Goal: Task Accomplishment & Management: Use online tool/utility

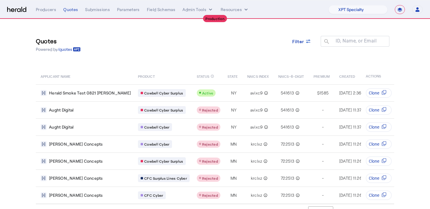
select select "pfm_xpt3_xptspecialty"
select select "**********"
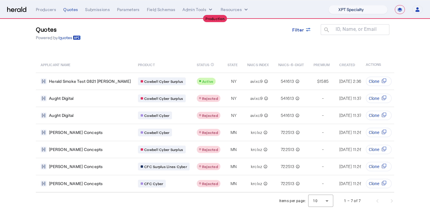
click at [359, 7] on select "1Fort Affinity Risk Billy BindHQ Bunker CRC Campus Coverage Citadel Fifthwall F…" at bounding box center [358, 9] width 59 height 9
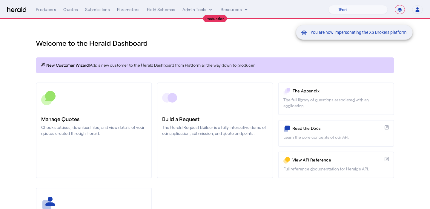
click at [118, 118] on div "You are now impersonating the XS Brokers platform." at bounding box center [215, 104] width 430 height 209
click at [121, 118] on div "You are now impersonating the XS Brokers platform." at bounding box center [215, 104] width 430 height 209
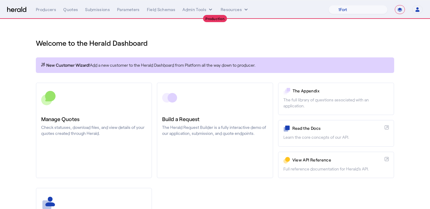
click at [121, 118] on h3 "Manage Quotes" at bounding box center [93, 119] width 105 height 8
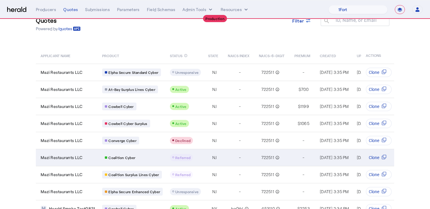
scroll to position [22, 0]
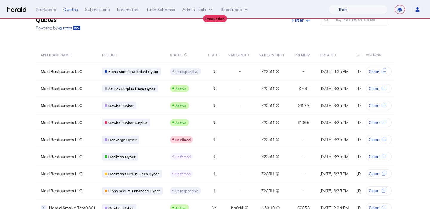
click at [377, 11] on select "1Fort Affinity Risk Billy BindHQ Bunker CRC Campus Coverage Citadel Fifthwall F…" at bounding box center [358, 9] width 59 height 9
select select "pfm_z9k1_growthmill"
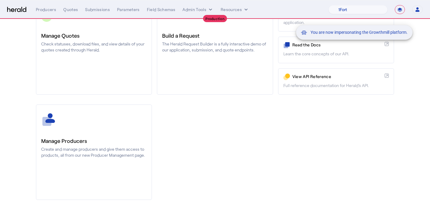
scroll to position [86, 0]
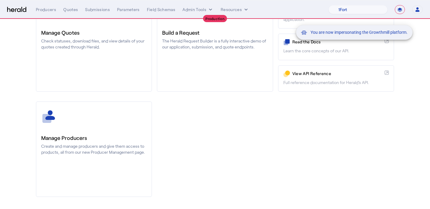
click at [94, 114] on div "You are now impersonating the Growthmill platform." at bounding box center [215, 104] width 430 height 209
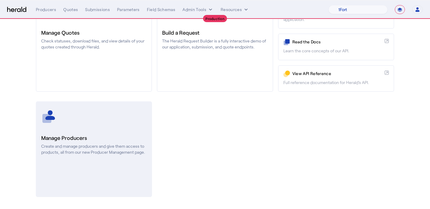
click at [94, 125] on link "Manage Producers Create and manage producers and give them access to products, …" at bounding box center [94, 149] width 116 height 96
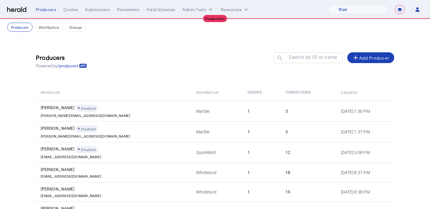
scroll to position [119, 0]
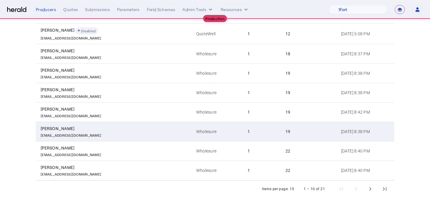
click at [296, 129] on div "19" at bounding box center [310, 131] width 48 height 6
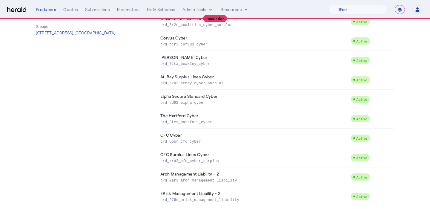
scroll to position [167, 0]
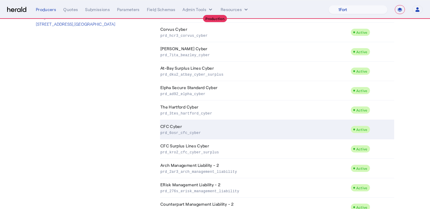
click at [178, 131] on p "prd_6osr_cfc_cyber" at bounding box center [254, 132] width 188 height 6
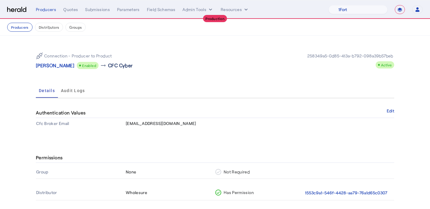
click at [118, 65] on p "CFC Cyber" at bounding box center [120, 65] width 25 height 7
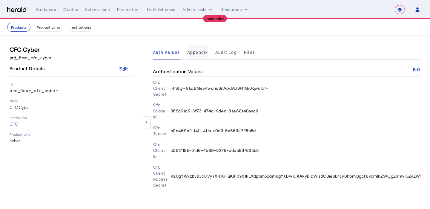
click at [197, 54] on span "Appendix" at bounding box center [197, 52] width 21 height 4
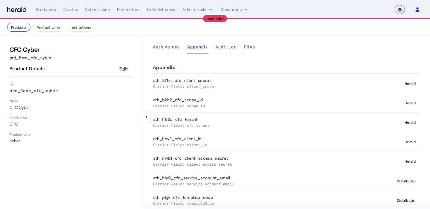
scroll to position [6, 0]
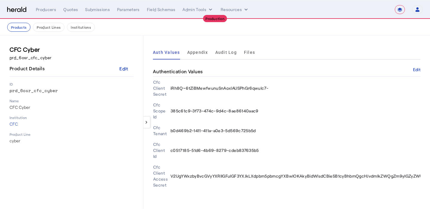
select select "pfm_z9k1_growthmill"
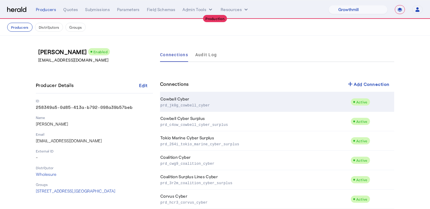
click at [216, 101] on td "Cowbell Cyber prd_jk0g_cowbell_cyber" at bounding box center [255, 101] width 191 height 19
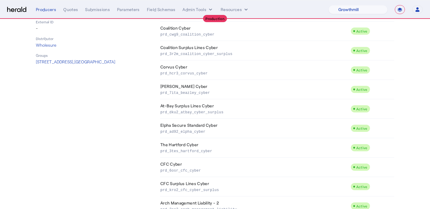
scroll to position [133, 0]
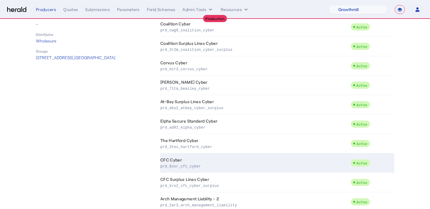
click at [191, 163] on p "prd_6osr_cfc_cyber" at bounding box center [254, 166] width 188 height 6
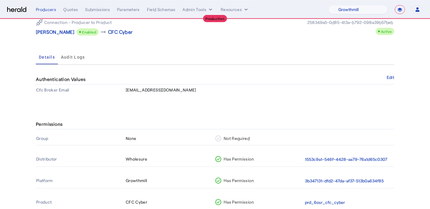
scroll to position [53, 0]
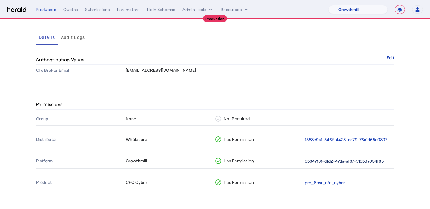
click at [323, 158] on button "3b347131-dfd2-47da-af37-513b0a634f85" at bounding box center [344, 161] width 79 height 7
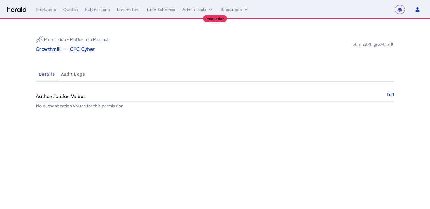
select select "pfm_z9k1_growthmill"
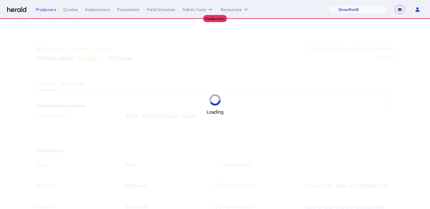
scroll to position [53, 0]
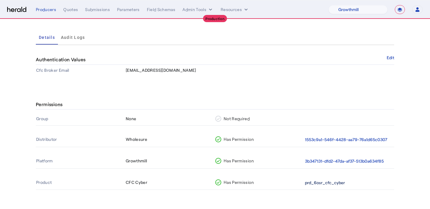
click at [328, 182] on button "prd_6osr_cfc_cyber" at bounding box center [325, 182] width 40 height 7
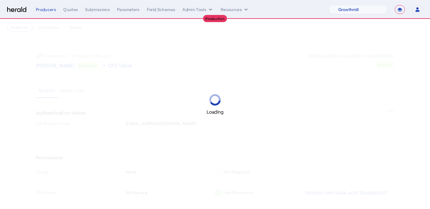
scroll to position [53, 0]
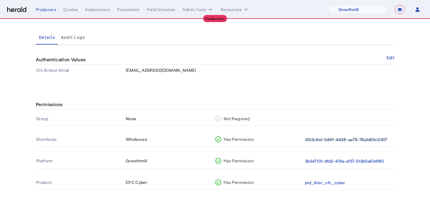
click at [350, 138] on button "1553c9a1-546f-4428-aa79-76a1d65c0307" at bounding box center [346, 139] width 82 height 7
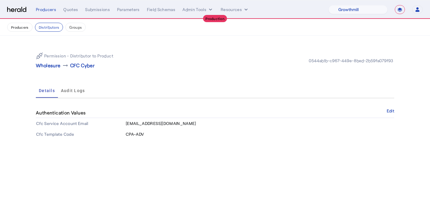
click at [170, 124] on span "wholesure@heraldapi.com" at bounding box center [161, 123] width 71 height 5
click at [367, 11] on select "1Fort Affinity Risk Billy BindHQ Bunker CRC Campus Coverage Citadel Fifthwall F…" at bounding box center [358, 9] width 59 height 9
select select "pfm_xpt3_xptspecialty"
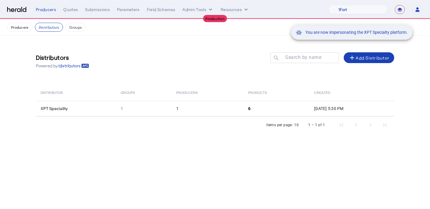
click at [147, 111] on div "You are now impersonating the XPT Specialty platform." at bounding box center [215, 104] width 430 height 209
click at [155, 109] on div "You are now impersonating the XPT Specialty platform." at bounding box center [215, 104] width 430 height 209
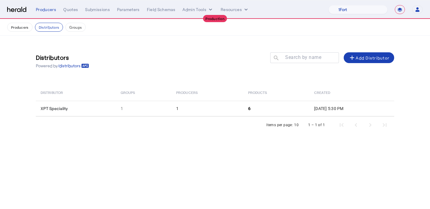
click at [155, 109] on td "1" at bounding box center [144, 109] width 56 height 16
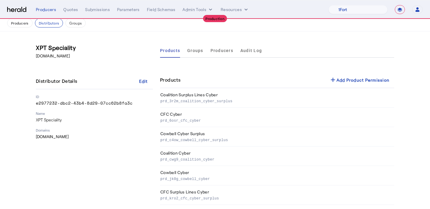
scroll to position [12, 0]
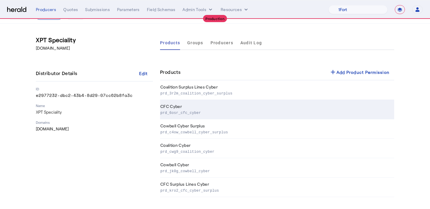
click at [193, 107] on td "CFC Cyber prd_6osr_cfc_cyber" at bounding box center [277, 109] width 234 height 19
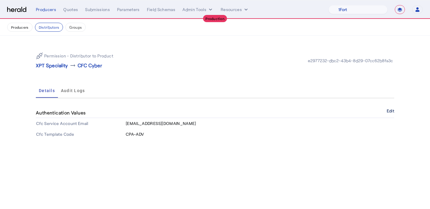
click at [388, 111] on button "Edit" at bounding box center [390, 111] width 7 height 4
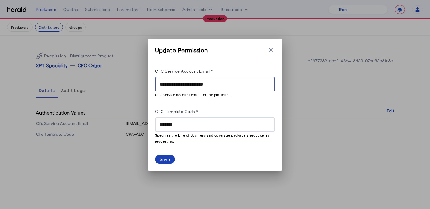
drag, startPoint x: 184, startPoint y: 85, endPoint x: 141, endPoint y: 88, distance: 43.1
click at [141, 88] on div "**********" at bounding box center [215, 104] width 430 height 209
drag, startPoint x: 185, startPoint y: 86, endPoint x: 158, endPoint y: 87, distance: 26.6
click at [158, 87] on div "**********" at bounding box center [215, 84] width 120 height 15
click at [169, 85] on input "**********" at bounding box center [215, 84] width 111 height 7
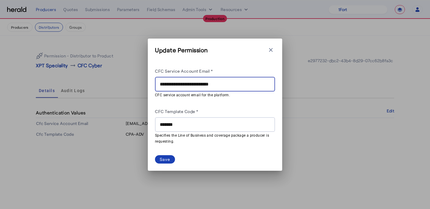
click at [169, 85] on input "**********" at bounding box center [215, 84] width 111 height 7
type input "**********"
click at [167, 156] on div "Save" at bounding box center [165, 159] width 10 height 6
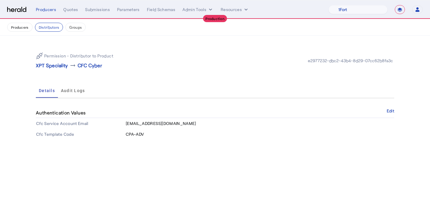
click at [56, 64] on p "XPT Speciality" at bounding box center [52, 65] width 32 height 7
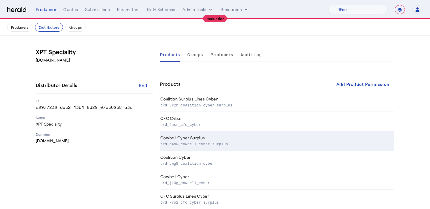
scroll to position [12, 0]
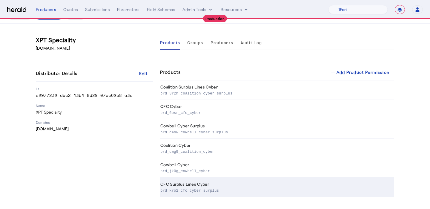
click at [215, 184] on td "CFC Surplus Lines Cyber prd_kro2_cfc_cyber_surplus" at bounding box center [277, 186] width 234 height 19
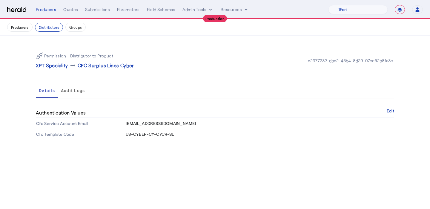
click at [386, 109] on div "Authentication Values Edit" at bounding box center [215, 113] width 359 height 10
click at [389, 110] on button "Edit" at bounding box center [390, 111] width 7 height 4
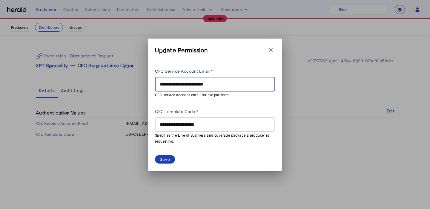
drag, startPoint x: 184, startPoint y: 85, endPoint x: 157, endPoint y: 85, distance: 26.9
click at [157, 85] on div "**********" at bounding box center [215, 84] width 120 height 15
paste input "***"
type input "**********"
click at [165, 160] on div "Save" at bounding box center [165, 159] width 10 height 6
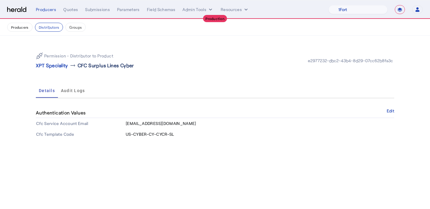
click at [99, 62] on p "CFC Surplus Lines Cyber" at bounding box center [106, 65] width 56 height 7
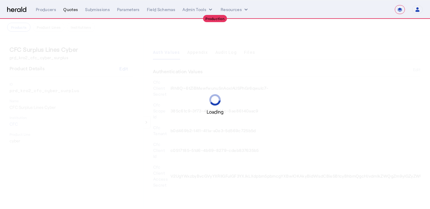
click at [70, 10] on div "Quotes" at bounding box center [70, 10] width 15 height 6
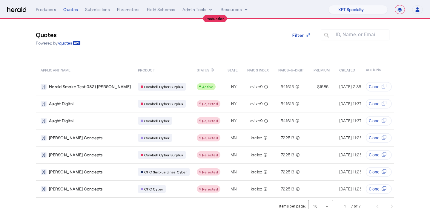
scroll to position [7, 0]
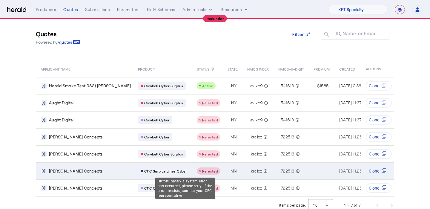
click at [197, 167] on div "Table view of all quotes submitted by your platform" at bounding box center [209, 170] width 24 height 7
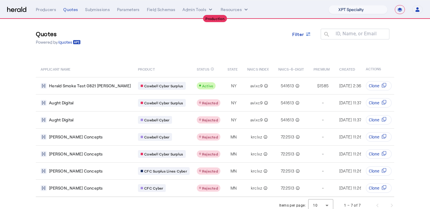
click at [357, 12] on select "1Fort Affinity Risk Billy BindHQ Bunker CRC Campus Coverage Citadel Fifthwall F…" at bounding box center [358, 9] width 59 height 9
select select "pfm_xsxs_xsbrokers"
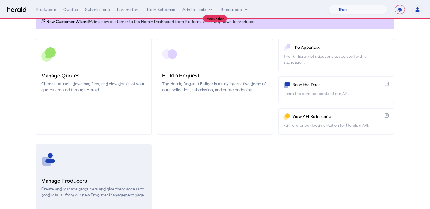
scroll to position [48, 0]
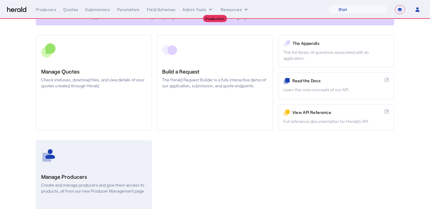
click at [83, 160] on div at bounding box center [93, 155] width 105 height 15
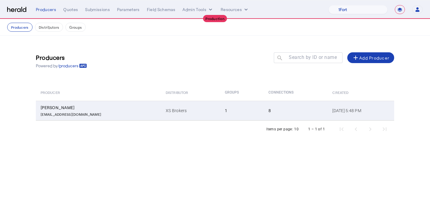
click at [169, 114] on td "XS Brokers" at bounding box center [190, 111] width 59 height 20
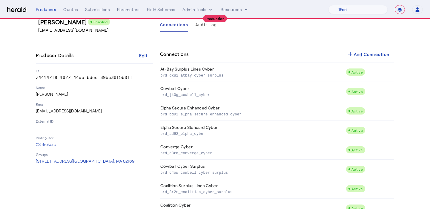
scroll to position [29, 0]
click at [396, 13] on select "**********" at bounding box center [400, 9] width 10 height 9
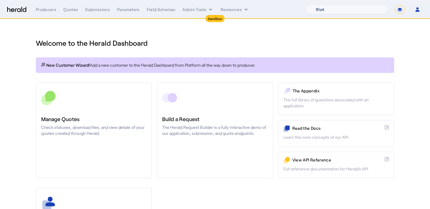
click at [361, 10] on select "1Fort Acrisure Acturis Affinity Advisors Affinity Risk Agentero AmWins Anzen Ao…" at bounding box center [347, 9] width 82 height 9
click at [397, 9] on select "**********" at bounding box center [400, 9] width 10 height 9
select select "**********"
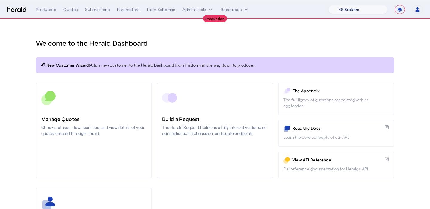
click at [359, 13] on select "1Fort Affinity Risk Billy BindHQ Bunker CRC Campus Coverage Citadel Fifthwall F…" at bounding box center [358, 9] width 59 height 9
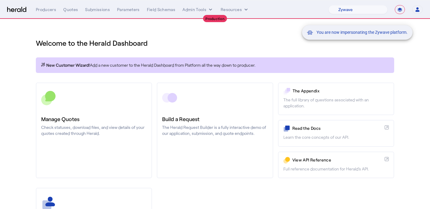
scroll to position [39, 0]
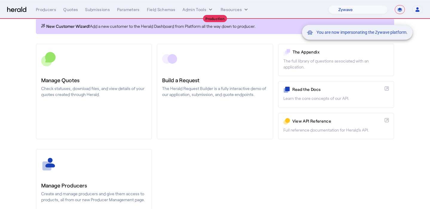
click at [112, 133] on div "You are now impersonating the Zywave platform." at bounding box center [215, 104] width 430 height 209
click at [113, 152] on div "You are now impersonating the Zywave platform." at bounding box center [215, 104] width 430 height 209
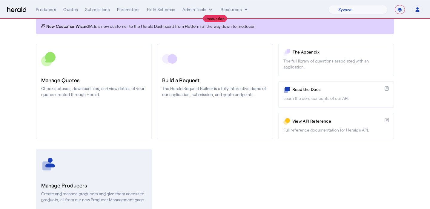
click at [114, 162] on div at bounding box center [93, 164] width 105 height 15
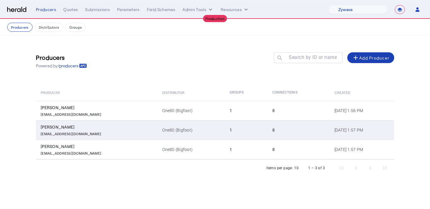
click at [157, 122] on td "One80 (Bigfoot)" at bounding box center [191, 129] width 68 height 19
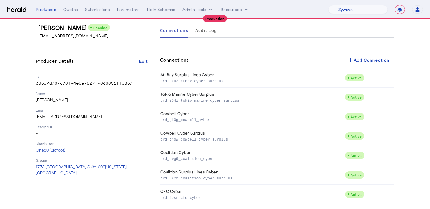
scroll to position [27, 0]
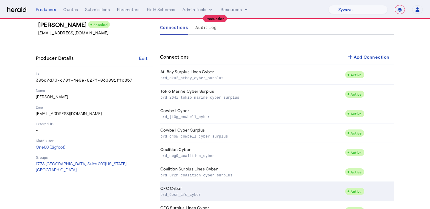
click at [225, 189] on td "CFC Cyber prd_6osr_cfc_cyber" at bounding box center [252, 191] width 185 height 19
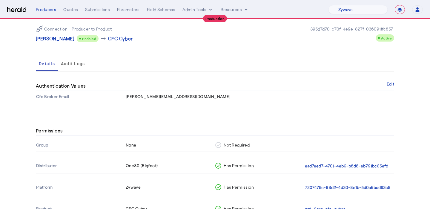
scroll to position [31, 0]
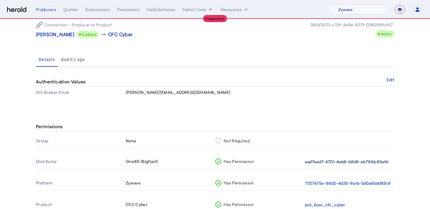
click at [347, 159] on button "ead7eed7-4701-4eb6-b8d8-eb791bc65efd" at bounding box center [346, 161] width 83 height 7
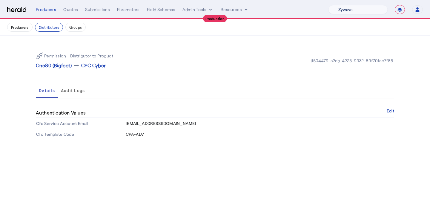
click at [347, 6] on select "1Fort Affinity Risk Billy BindHQ Bunker CRC Campus Coverage Citadel Fifthwall F…" at bounding box center [358, 9] width 59 height 9
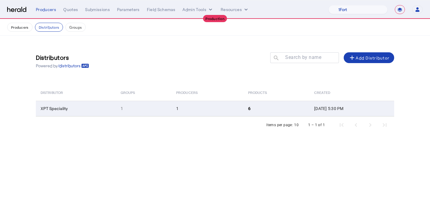
click at [243, 115] on td "6" at bounding box center [276, 109] width 66 height 16
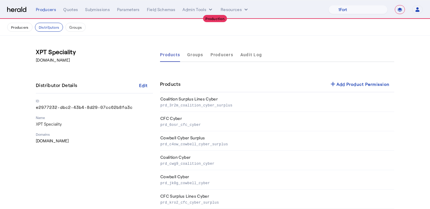
scroll to position [12, 0]
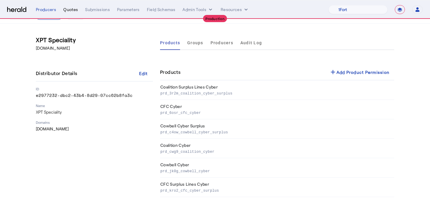
click at [76, 8] on div "Quotes" at bounding box center [70, 10] width 15 height 6
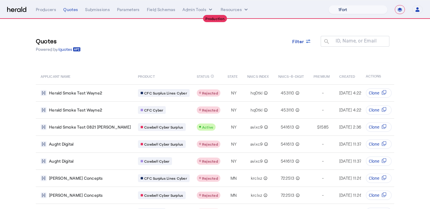
click at [350, 10] on select "1Fort Affinity Risk Billy BindHQ Bunker CRC Campus Coverage Citadel Fifthwall F…" at bounding box center [358, 9] width 59 height 9
select select "pfm_xsxs_xsbrokers"
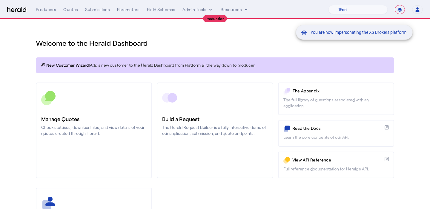
click at [68, 11] on div "You are now impersonating the XS Brokers platform." at bounding box center [215, 104] width 430 height 209
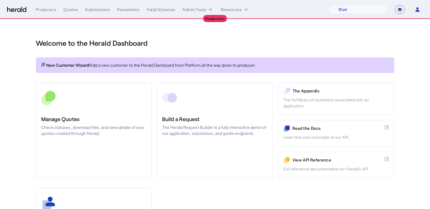
click at [68, 11] on div "Quotes" at bounding box center [70, 10] width 15 height 6
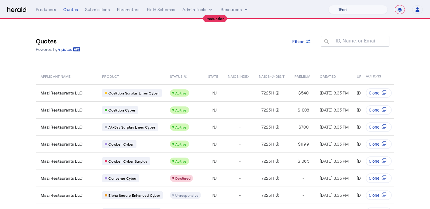
click at [330, 10] on select "1Fort Affinity Risk Billy BindHQ Bunker CRC Campus Coverage Citadel Fifthwall F…" at bounding box center [358, 9] width 59 height 9
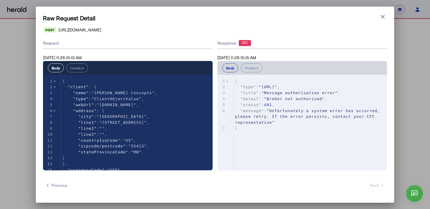
select select "**********"
click at [379, 14] on button "Close modal" at bounding box center [383, 17] width 8 height 8
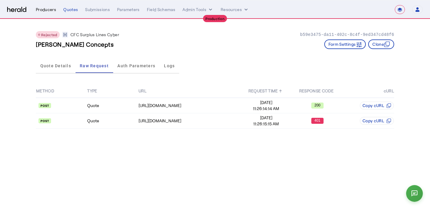
click at [45, 7] on div "Producers" at bounding box center [46, 10] width 20 height 6
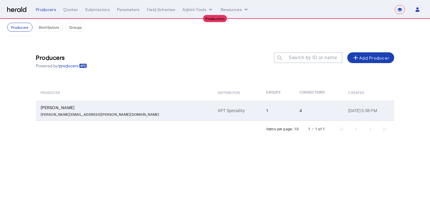
click at [261, 116] on td "1" at bounding box center [277, 111] width 33 height 20
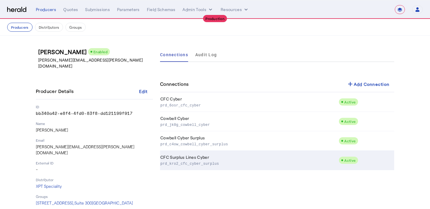
click at [228, 159] on td "CFC Surplus Lines Cyber prd_kro2_cfc_cyber_surplus" at bounding box center [249, 160] width 179 height 19
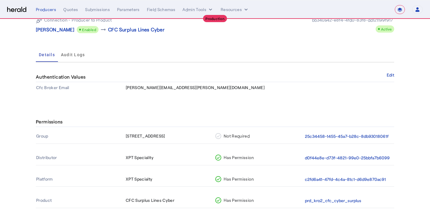
scroll to position [54, 0]
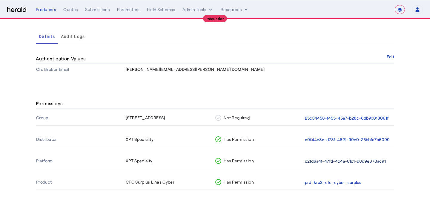
click at [342, 162] on button "c2fd6a41-47fd-4c4a-81c1-d6d9e870ac91" at bounding box center [345, 161] width 81 height 7
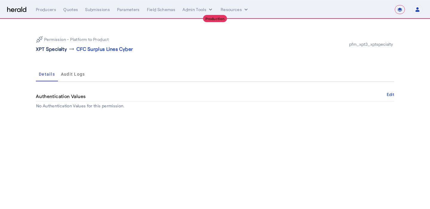
click at [57, 51] on p "XPT Specialty" at bounding box center [51, 48] width 31 height 7
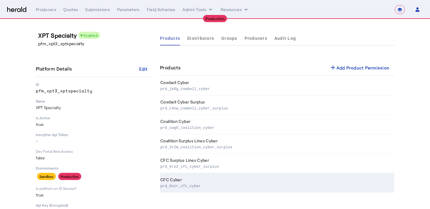
click at [235, 177] on th "CFC Cyber prd_6osr_cfc_cyber" at bounding box center [277, 182] width 234 height 19
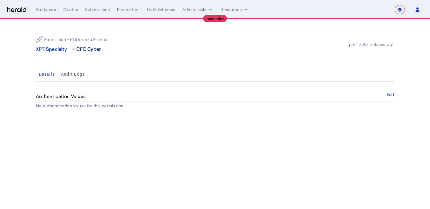
click at [79, 46] on p "CFC Cyber" at bounding box center [88, 48] width 25 height 7
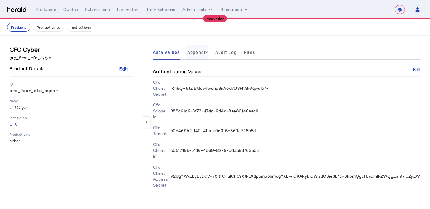
click at [191, 55] on span "Appendix" at bounding box center [197, 52] width 21 height 14
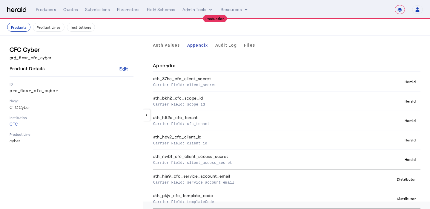
scroll to position [27, 0]
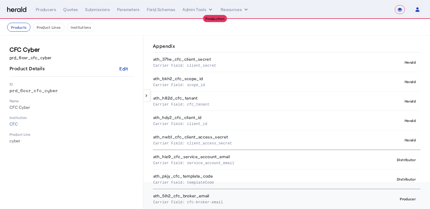
click at [209, 200] on p "Carrier Field: cfc-broker-email" at bounding box center [252, 202] width 199 height 6
click at [214, 165] on p "Carrier Field: service_account_email" at bounding box center [252, 163] width 199 height 6
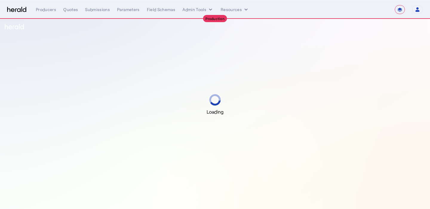
select select "**********"
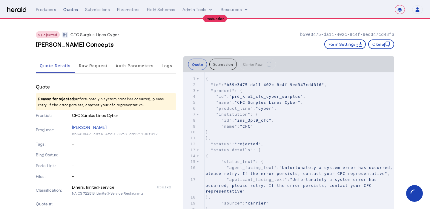
click at [70, 11] on div "Quotes" at bounding box center [70, 10] width 15 height 6
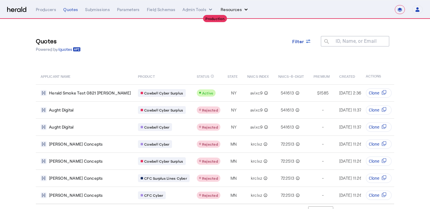
click at [223, 12] on button "Resources" at bounding box center [235, 10] width 28 height 6
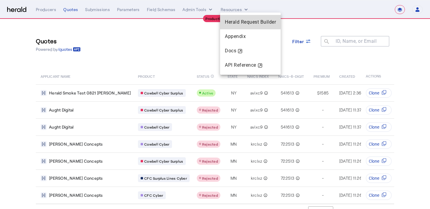
click at [227, 19] on span "Herald Request Builder" at bounding box center [250, 22] width 51 height 6
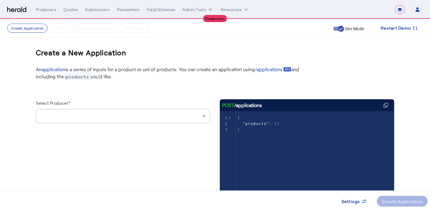
click at [116, 120] on div at bounding box center [123, 116] width 165 height 14
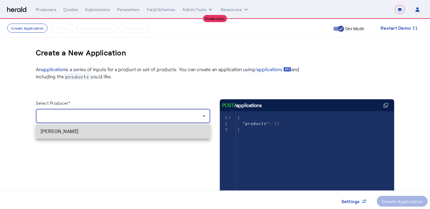
click at [112, 131] on span "[PERSON_NAME]" at bounding box center [123, 131] width 165 height 7
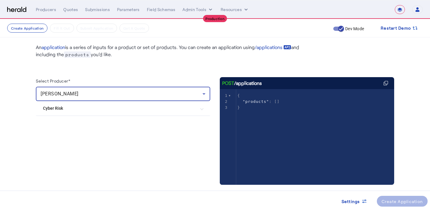
scroll to position [34, 0]
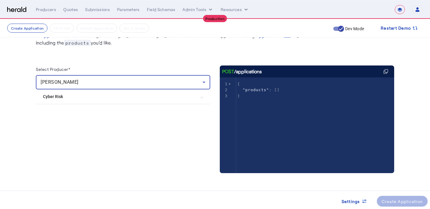
click at [120, 99] on Risk "Cyber Risk" at bounding box center [119, 97] width 153 height 6
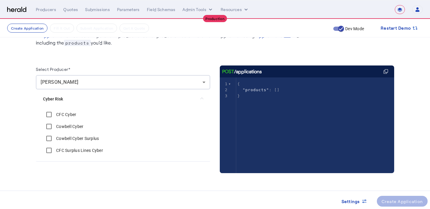
click at [76, 149] on label "CFC Surplus Lines Cyber" at bounding box center [79, 150] width 48 height 6
click at [73, 115] on label "CFC Cyber" at bounding box center [65, 114] width 21 height 6
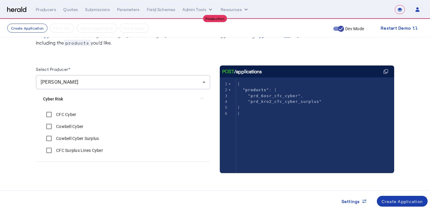
click at [410, 198] on div "Create Application" at bounding box center [403, 201] width 42 height 6
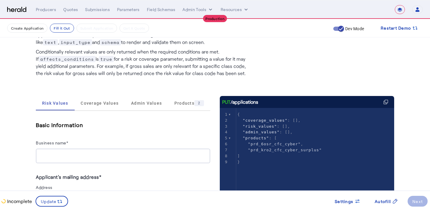
scroll to position [42, 0]
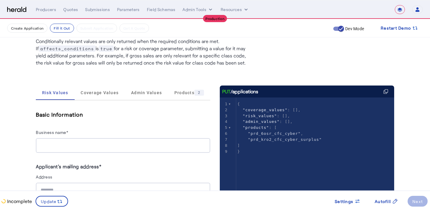
click at [136, 140] on div at bounding box center [123, 145] width 165 height 15
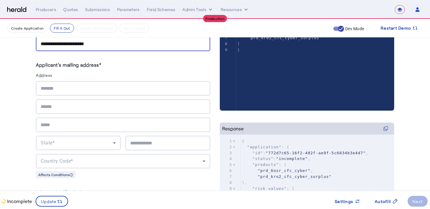
scroll to position [145, 0]
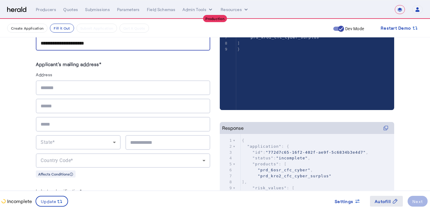
type input "**********"
click at [372, 199] on span at bounding box center [386, 201] width 33 height 14
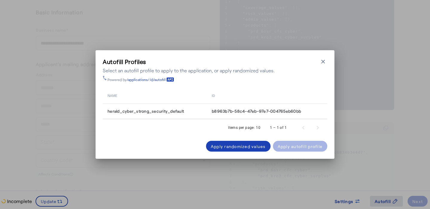
scroll to position [0, 0]
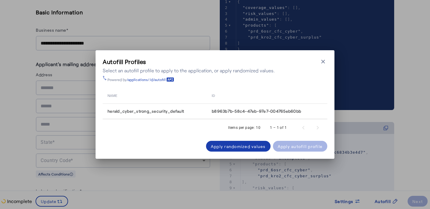
click at [226, 142] on span at bounding box center [238, 146] width 65 height 14
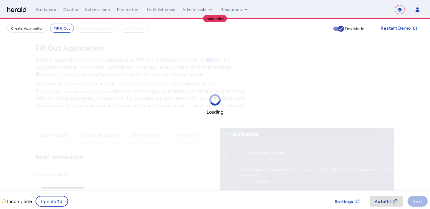
scroll to position [145, 0]
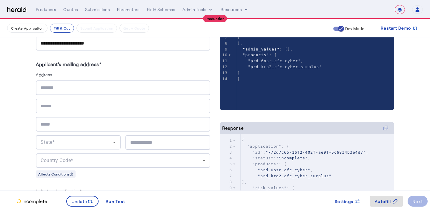
click at [131, 90] on input "text" at bounding box center [123, 87] width 165 height 7
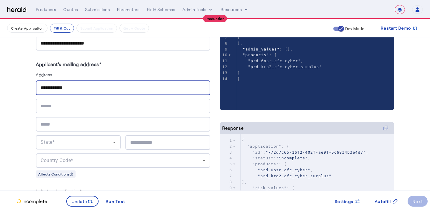
type input "**********"
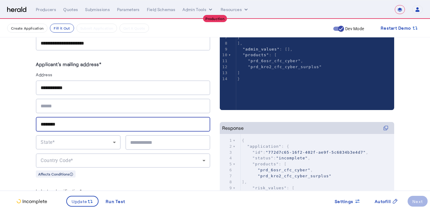
type input "********"
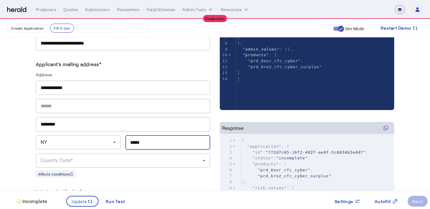
type input "*****"
click at [112, 154] on div "Country Code*" at bounding box center [123, 160] width 165 height 14
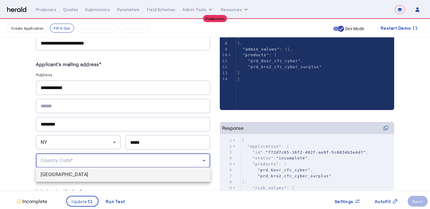
click at [112, 175] on span "USA" at bounding box center [123, 174] width 165 height 7
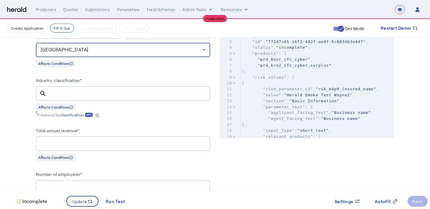
scroll to position [257, 0]
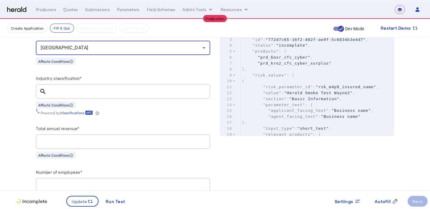
click at [112, 88] on input "Industry classification*" at bounding box center [128, 91] width 154 height 7
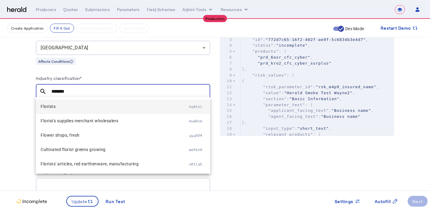
type input "*******"
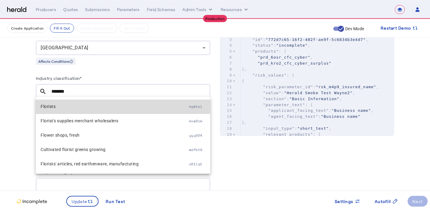
click at [95, 106] on span "Florists" at bounding box center [115, 106] width 148 height 7
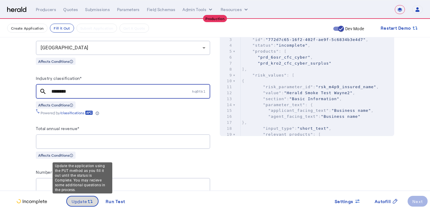
click at [87, 201] on span "Update" at bounding box center [80, 201] width 16 height 6
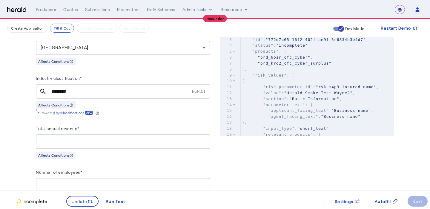
click at [124, 138] on input "Total annual revenue*" at bounding box center [123, 141] width 165 height 7
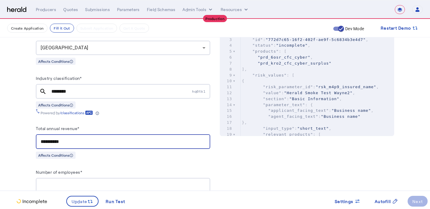
type input "**********"
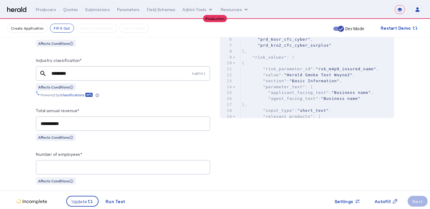
scroll to position [279, 0]
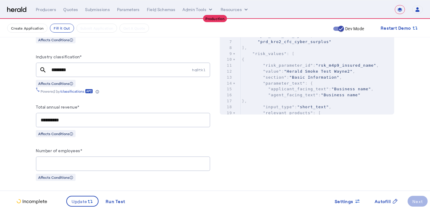
click at [104, 158] on div at bounding box center [123, 163] width 165 height 15
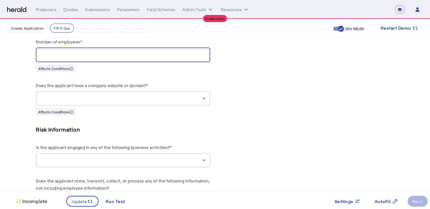
scroll to position [410, 0]
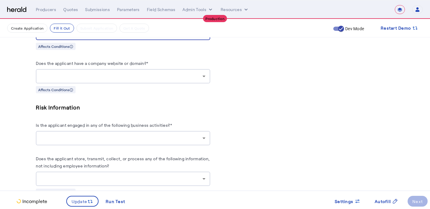
type input "**"
click at [121, 74] on div at bounding box center [122, 76] width 162 height 7
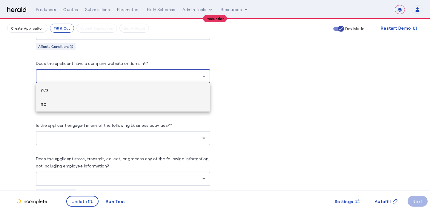
click at [117, 99] on mat-option "no" at bounding box center [123, 104] width 174 height 14
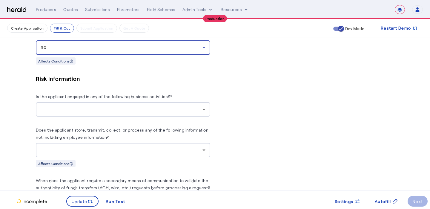
scroll to position [449, 0]
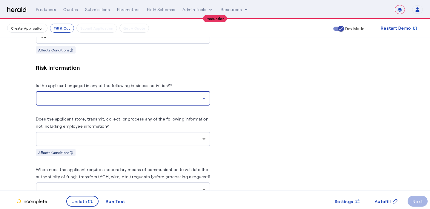
click at [117, 99] on div at bounding box center [122, 98] width 162 height 7
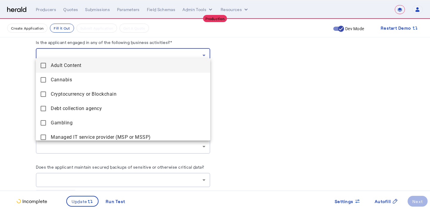
scroll to position [490, 0]
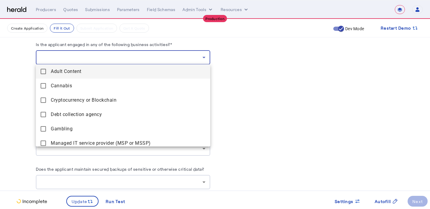
click at [272, 119] on div at bounding box center [215, 104] width 430 height 209
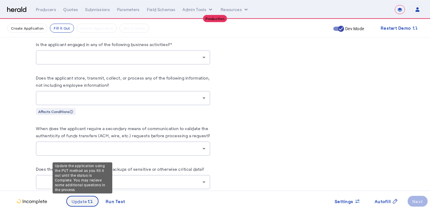
click at [70, 200] on span at bounding box center [82, 201] width 31 height 14
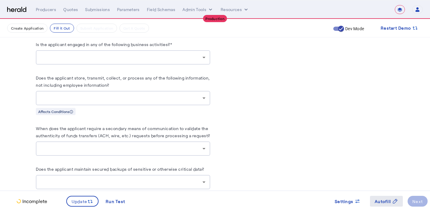
click at [372, 206] on span at bounding box center [386, 201] width 33 height 14
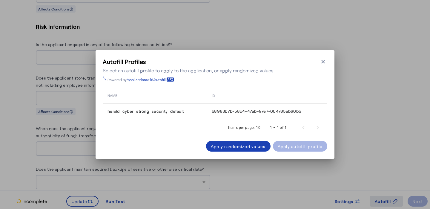
scroll to position [0, 0]
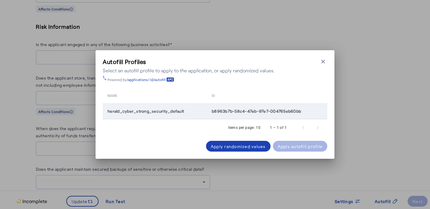
click at [158, 113] on span "herald_cyber_strong_security_default" at bounding box center [146, 111] width 76 height 6
click at [288, 149] on div "Apply autofill profile" at bounding box center [300, 146] width 45 height 6
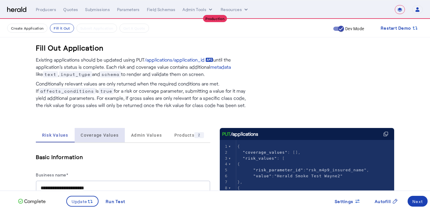
click at [106, 128] on span "Coverage Values" at bounding box center [100, 135] width 38 height 14
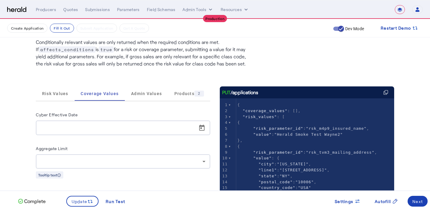
scroll to position [48, 0]
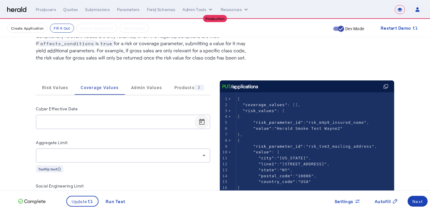
click at [201, 120] on span "Open calendar" at bounding box center [202, 122] width 14 height 14
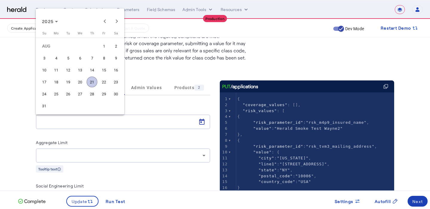
click at [92, 84] on span "21" at bounding box center [92, 81] width 11 height 11
type input "**********"
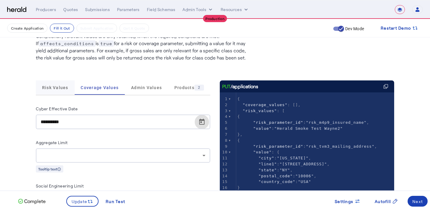
click at [66, 83] on span "Risk Values" at bounding box center [55, 87] width 26 height 14
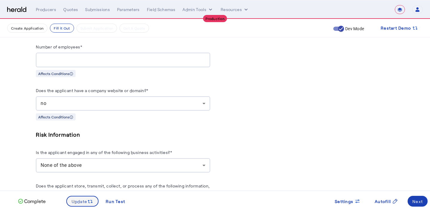
scroll to position [388, 0]
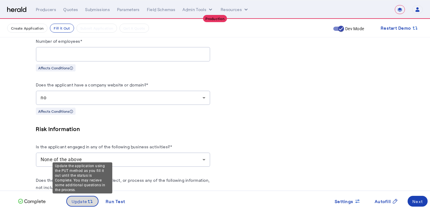
click at [87, 204] on icon at bounding box center [90, 201] width 6 height 6
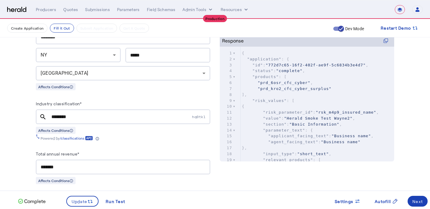
scroll to position [234, 0]
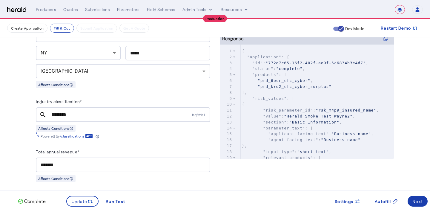
click at [413, 200] on div "Next" at bounding box center [418, 201] width 10 height 6
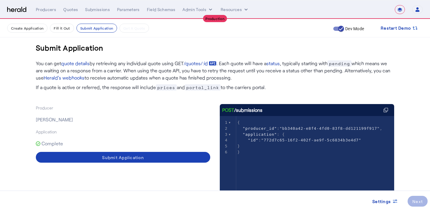
scroll to position [13, 0]
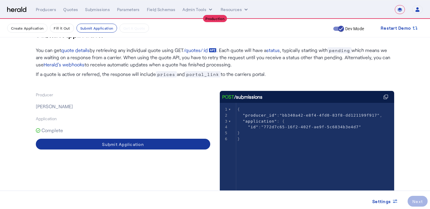
click at [180, 143] on span at bounding box center [123, 144] width 174 height 14
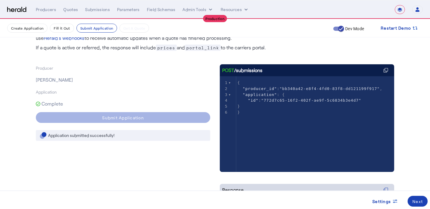
scroll to position [48, 0]
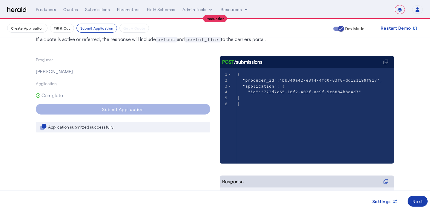
click at [419, 207] on span at bounding box center [418, 201] width 20 height 14
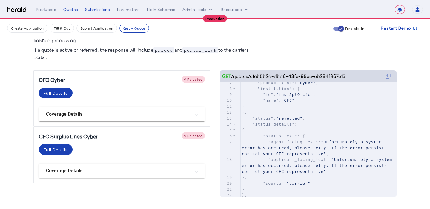
scroll to position [54, 0]
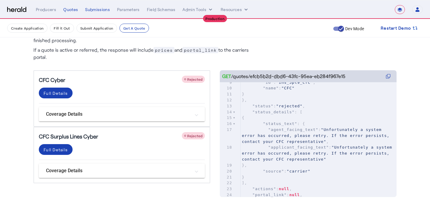
click at [194, 139] on div at bounding box center [193, 135] width 23 height 7
click at [62, 90] on div "Full Details" at bounding box center [56, 93] width 24 height 6
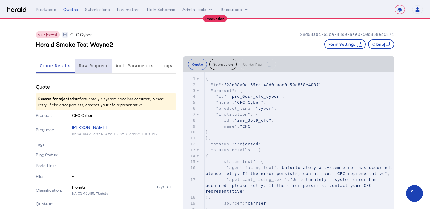
click at [102, 69] on span "Raw Request" at bounding box center [93, 66] width 29 height 14
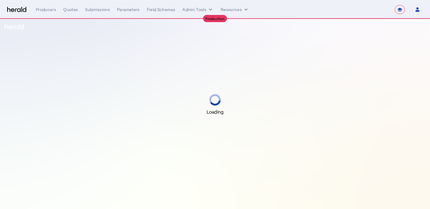
select select "**********"
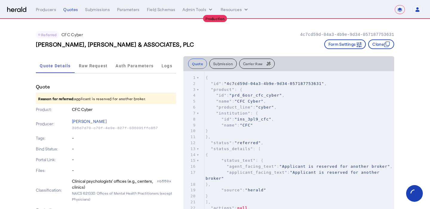
click at [251, 67] on button "Carrier Raw" at bounding box center [257, 64] width 36 height 10
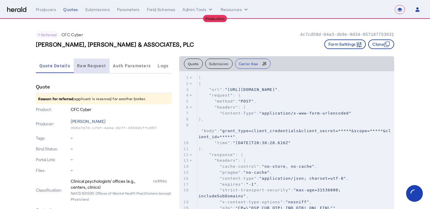
click at [99, 71] on span "Raw Request" at bounding box center [91, 66] width 29 height 14
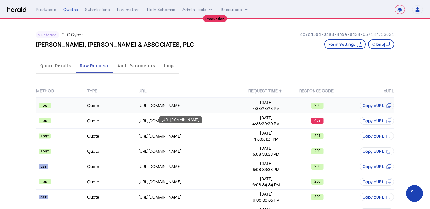
scroll to position [1, 0]
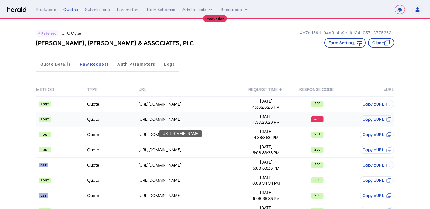
click at [163, 122] on div "[URL][DOMAIN_NAME]" at bounding box center [190, 119] width 102 height 6
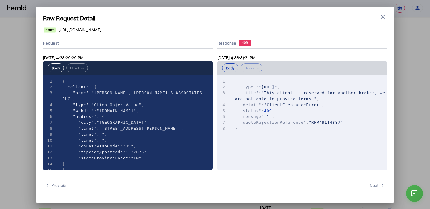
scroll to position [0, 0]
click at [380, 17] on icon "button" at bounding box center [383, 17] width 6 height 6
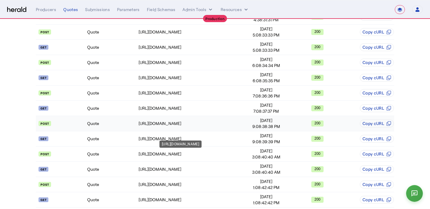
scroll to position [38, 0]
